Goal: Task Accomplishment & Management: Complete application form

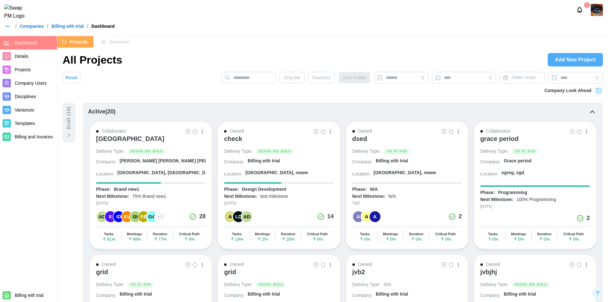
click at [66, 133] on icon at bounding box center [69, 135] width 6 height 6
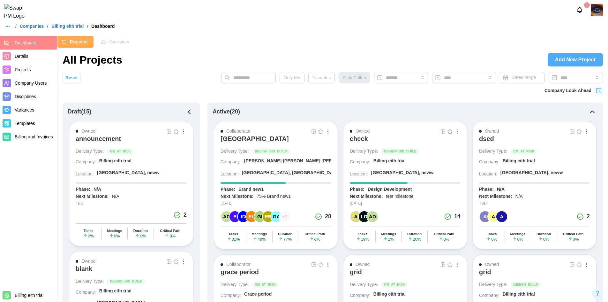
click at [188, 113] on icon "button" at bounding box center [189, 112] width 8 height 8
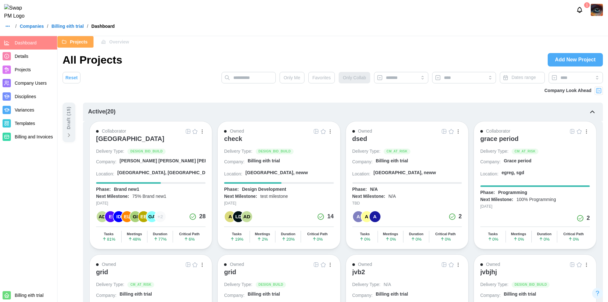
click at [33, 86] on span "Company Users" at bounding box center [31, 82] width 32 height 5
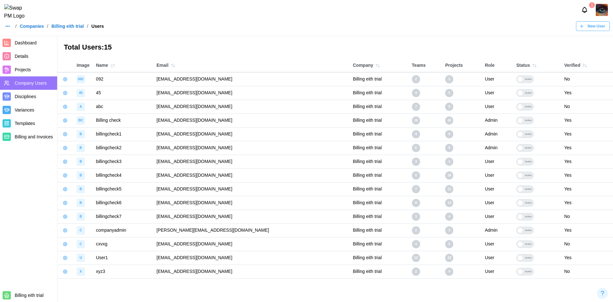
drag, startPoint x: 245, startPoint y: 95, endPoint x: 147, endPoint y: 100, distance: 98.4
click at [147, 100] on tbody "092 092 qatestercodingcops+092@gmail.com Billing eith trial 2 2 User Active No …" at bounding box center [334, 175] width 555 height 206
click at [162, 92] on td "qatestercodingcops+45@gmail.com" at bounding box center [251, 93] width 196 height 14
drag, startPoint x: 162, startPoint y: 92, endPoint x: 242, endPoint y: 101, distance: 80.9
click at [242, 101] on tbody "092 092 qatestercodingcops+092@gmail.com Billing eith trial 2 2 User Active No …" at bounding box center [334, 175] width 555 height 206
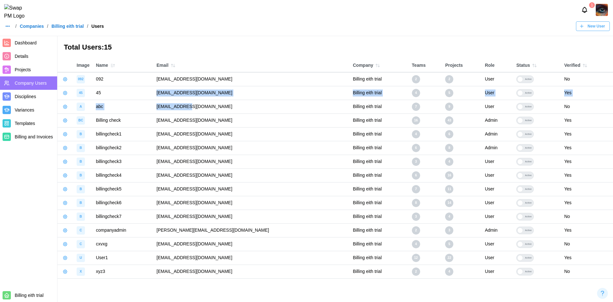
click at [242, 101] on td "abc@gmail.com" at bounding box center [251, 107] width 196 height 14
drag, startPoint x: 241, startPoint y: 93, endPoint x: 160, endPoint y: 91, distance: 80.8
click at [160, 91] on td "qatestercodingcops+45@gmail.com" at bounding box center [251, 93] width 196 height 14
copy td "qatestercodingcops+45@gmail.com"
click at [598, 30] on span "New User" at bounding box center [596, 26] width 18 height 9
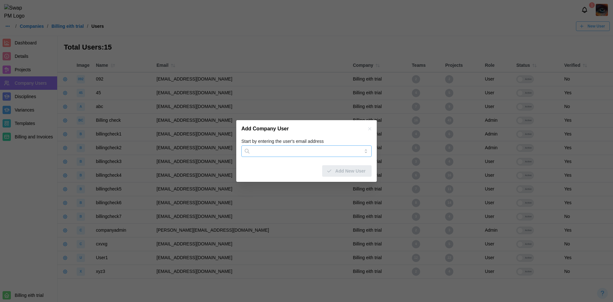
click at [279, 155] on input "Start by entering the user's email address" at bounding box center [306, 150] width 130 height 11
paste input "**********"
click at [298, 150] on input "**********" at bounding box center [306, 150] width 130 height 11
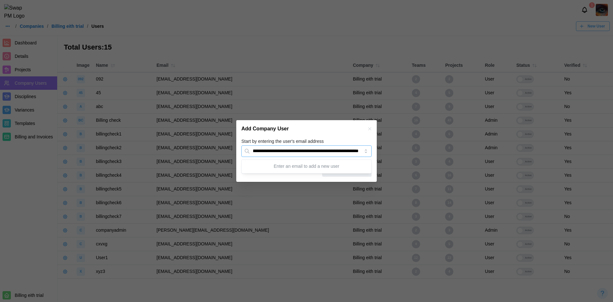
scroll to position [0, 61]
click at [265, 151] on input "**********" at bounding box center [306, 150] width 130 height 11
type input "**********"
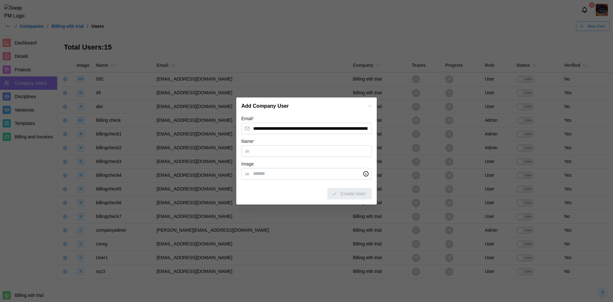
click at [369, 102] on div "Add Company User" at bounding box center [306, 105] width 140 height 17
click at [368, 106] on icon "button" at bounding box center [369, 105] width 5 height 5
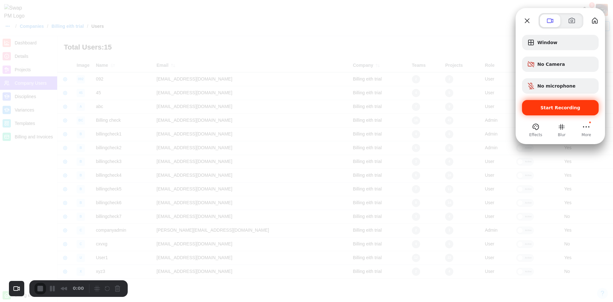
click at [559, 113] on div "Start Recording" at bounding box center [560, 107] width 77 height 15
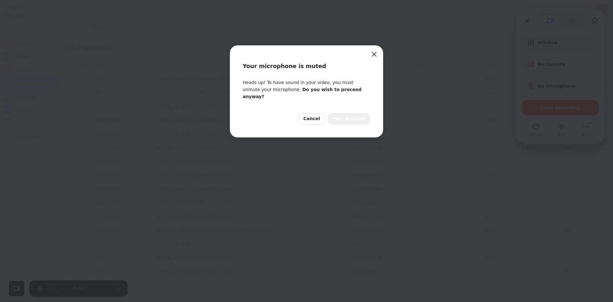
click at [349, 117] on button "Yes, proceed" at bounding box center [349, 118] width 42 height 11
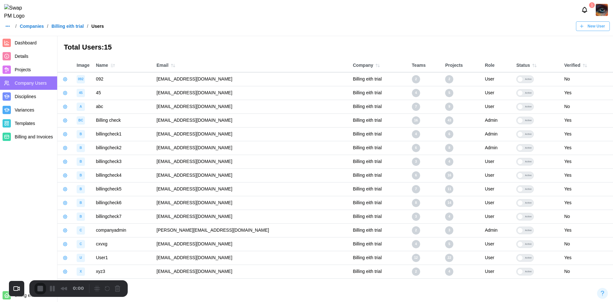
click at [590, 28] on span "New User" at bounding box center [596, 26] width 18 height 9
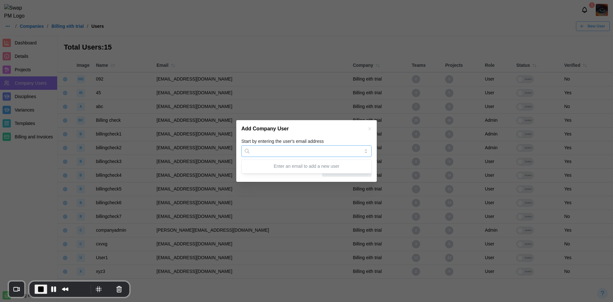
click at [298, 149] on input "Start by entering the user's email address" at bounding box center [306, 150] width 130 height 11
paste input "**********"
click at [300, 152] on input "**********" at bounding box center [306, 150] width 130 height 11
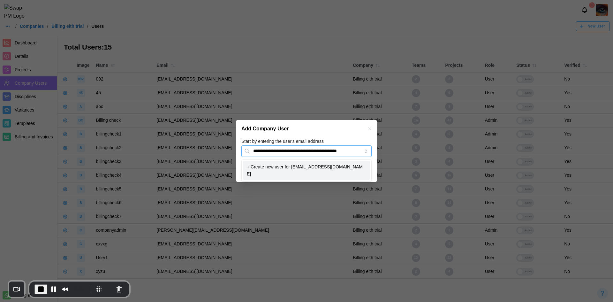
type input "**********"
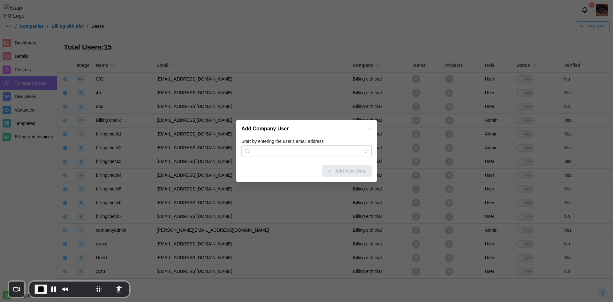
click at [340, 132] on div "Add Company User" at bounding box center [306, 128] width 140 height 17
click at [39, 287] on span "End Recording" at bounding box center [41, 289] width 8 height 8
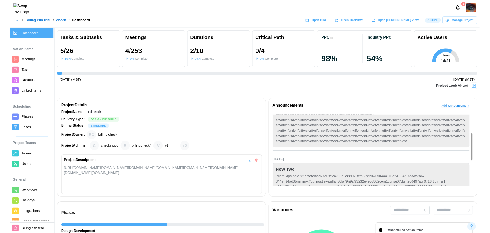
scroll to position [96, 0]
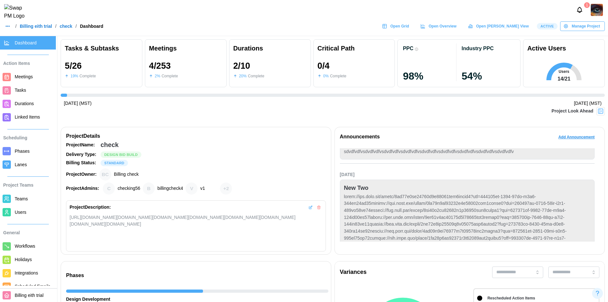
click at [35, 109] on link "Durations" at bounding box center [28, 103] width 56 height 13
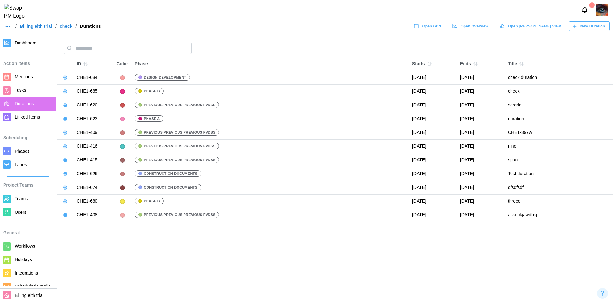
click at [67, 144] on button "button" at bounding box center [65, 146] width 9 height 9
click at [244, 61] on div "Phase" at bounding box center [270, 63] width 271 height 7
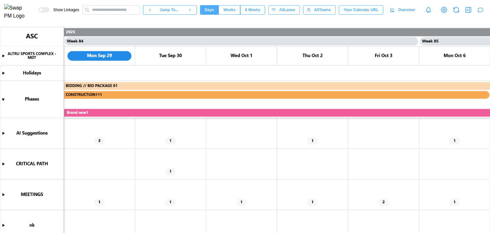
scroll to position [0, 29494]
type textarea "*"
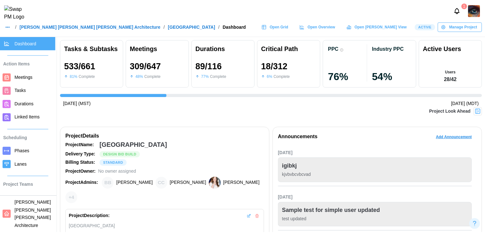
scroll to position [26, 0]
